Goal: Find specific page/section: Find specific page/section

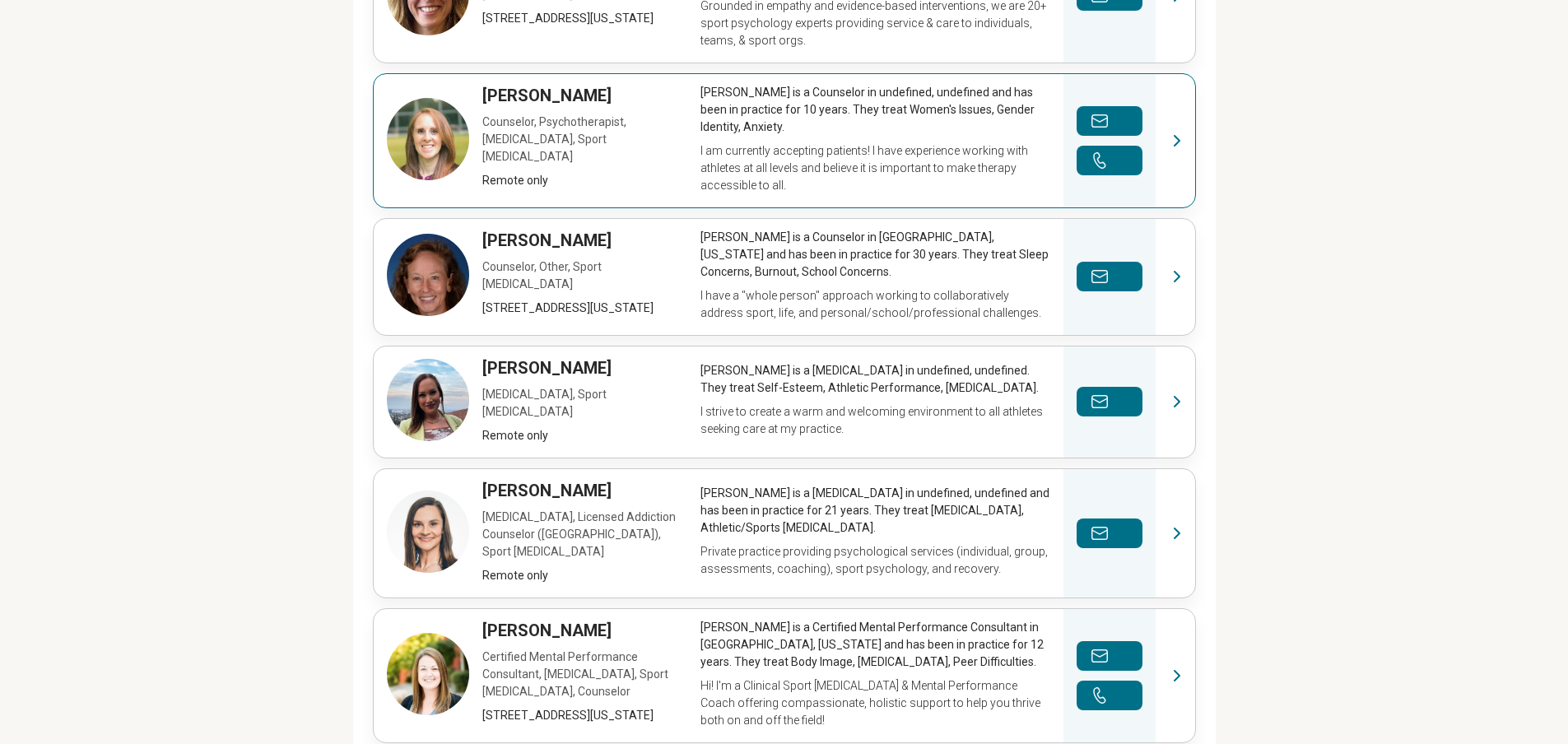
scroll to position [996, 0]
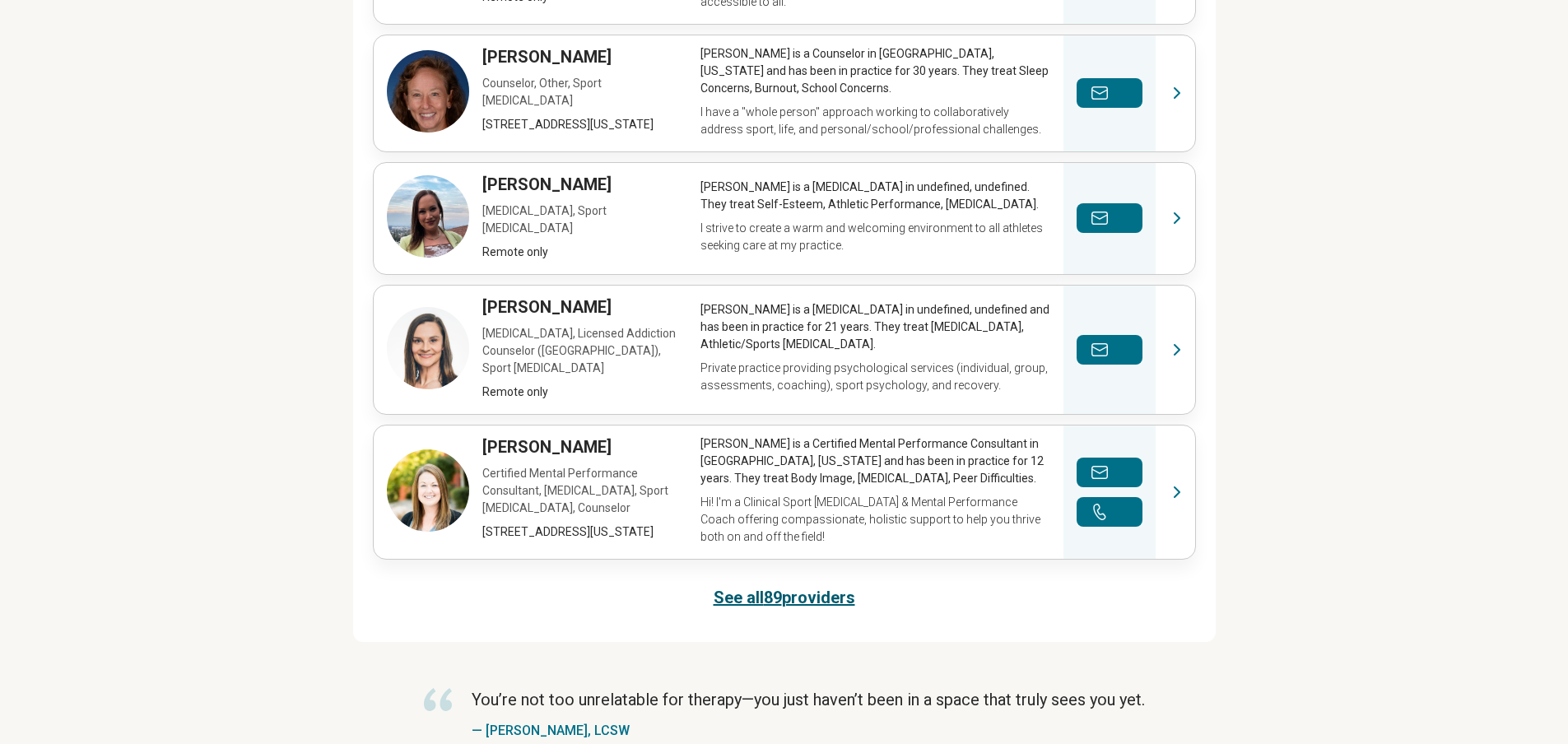
click at [815, 598] on link "See all 89 providers" at bounding box center [784, 598] width 141 height 23
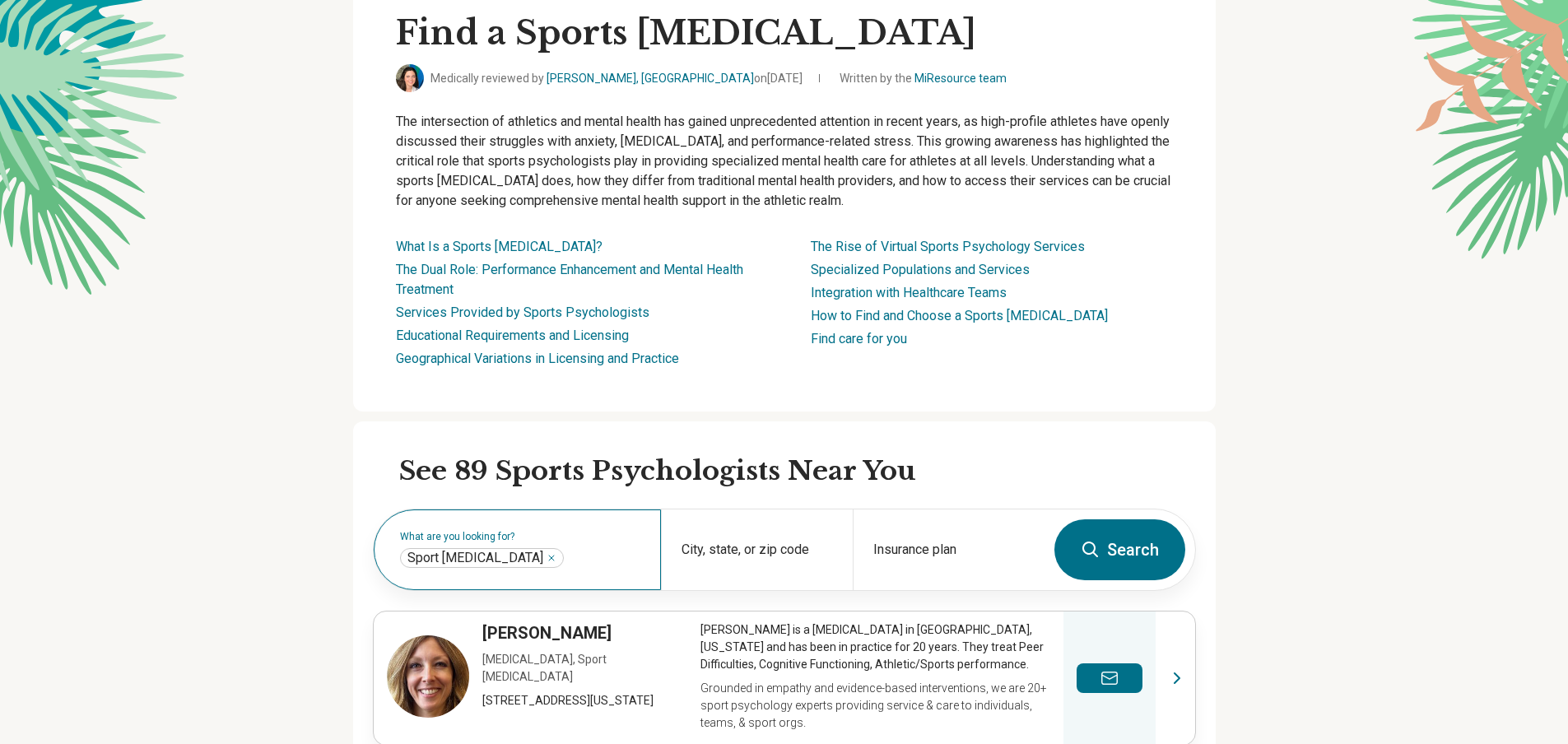
scroll to position [0, 0]
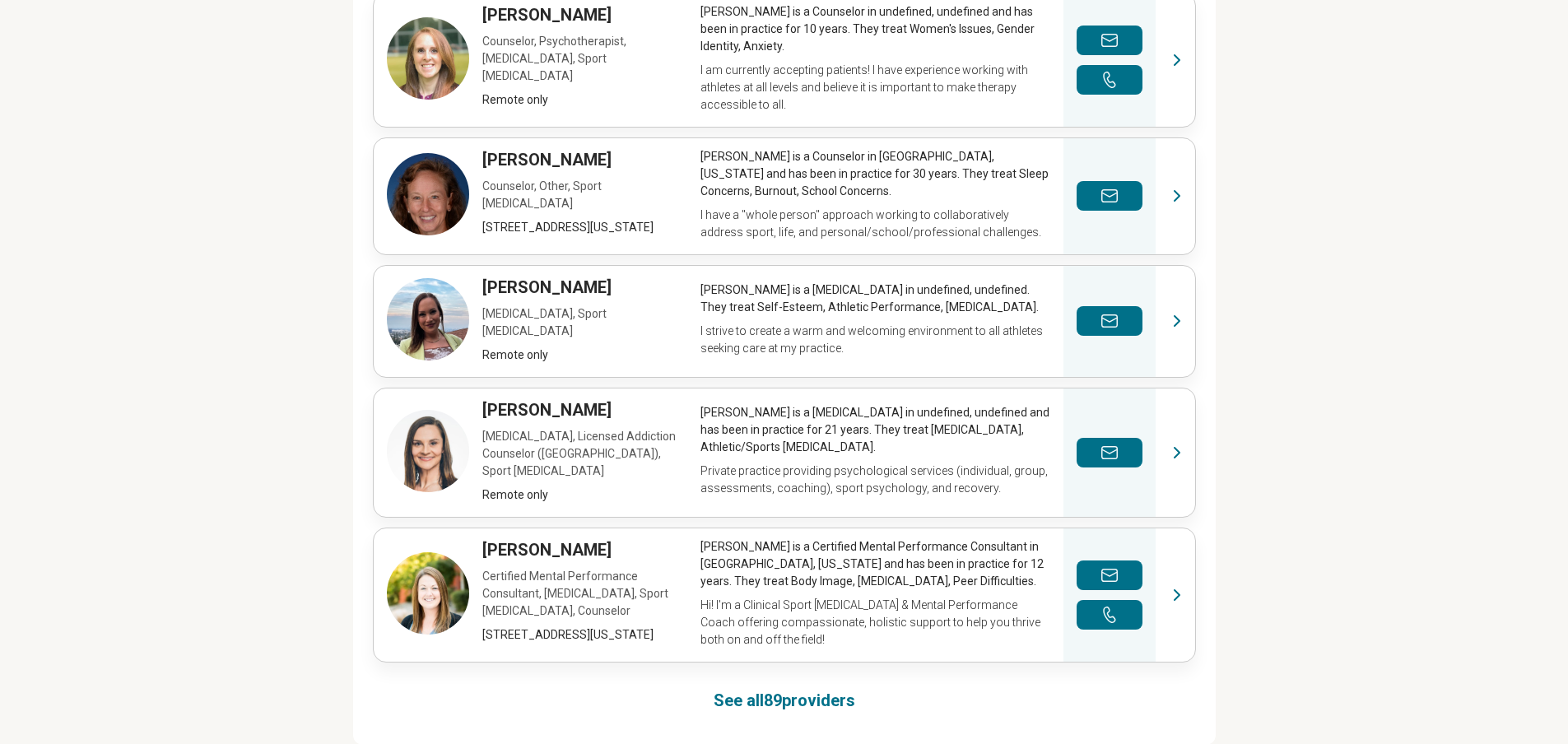
scroll to position [905, 0]
